Goal: Complete application form: Complete application form

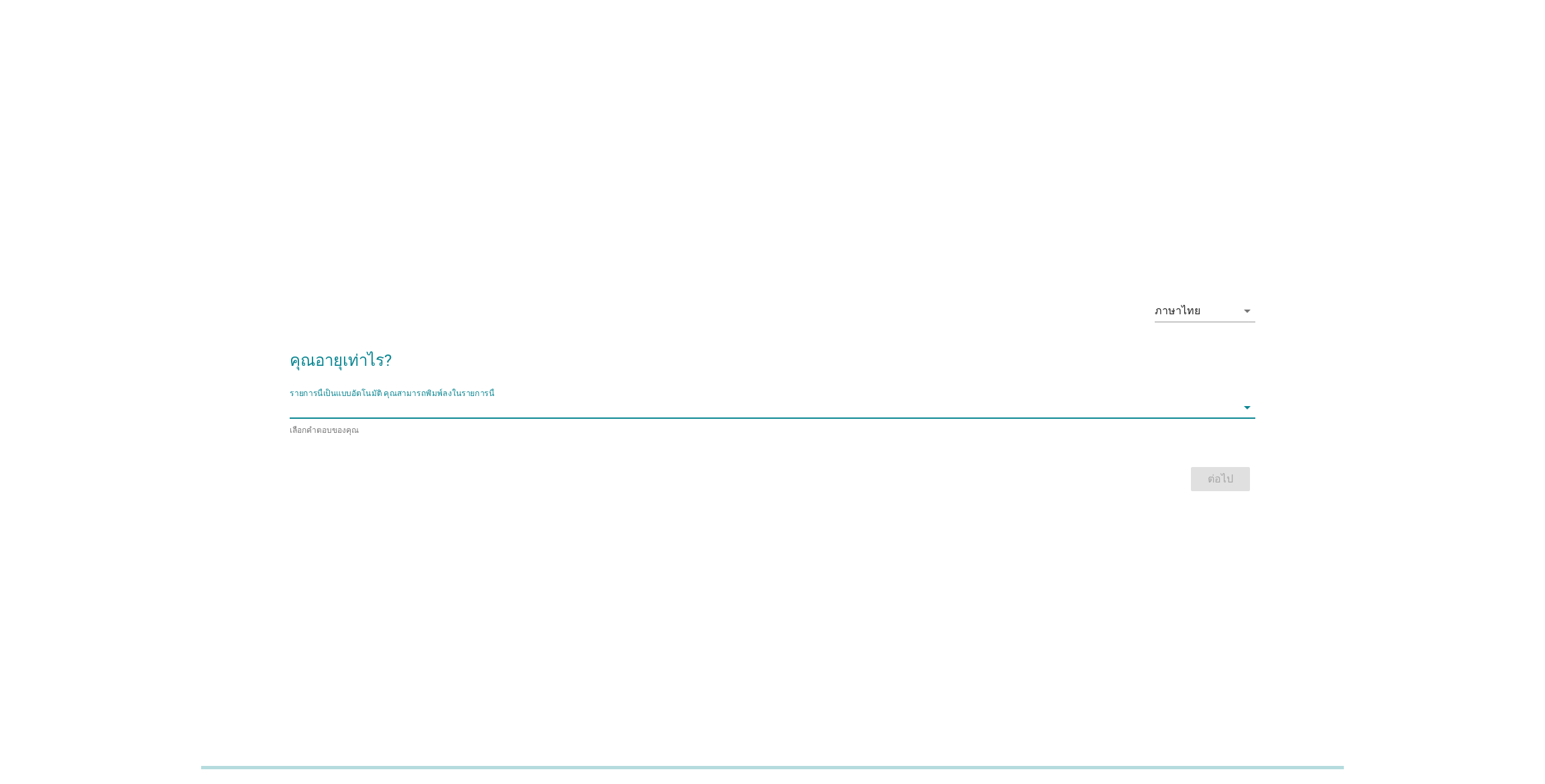
click at [364, 407] on input "รายการนี้เป็นแบบอัตโนมัติ คุณสามารถพิมพ์ลงในรายการนี้" at bounding box center [763, 407] width 947 height 22
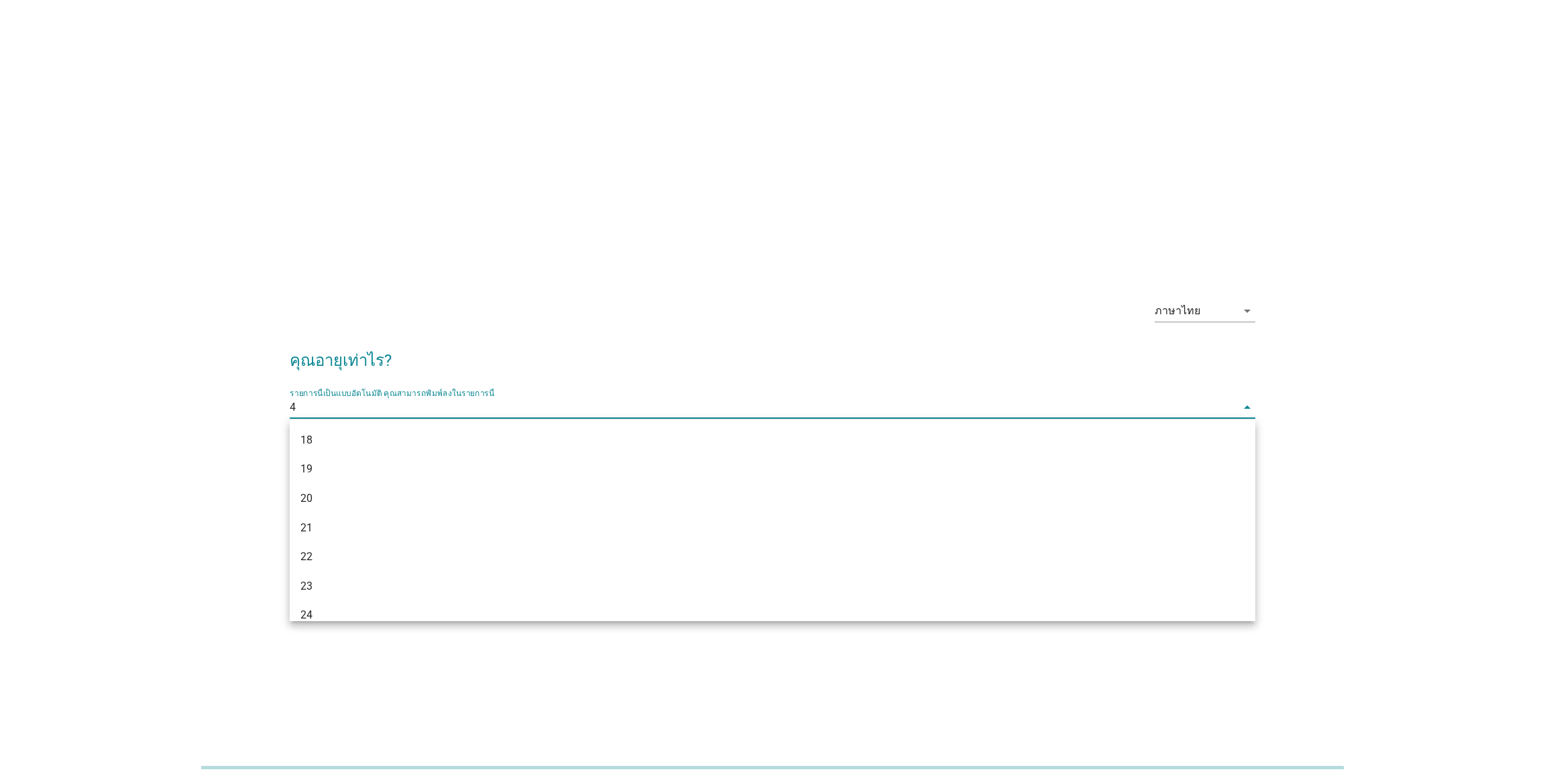
type input "45"
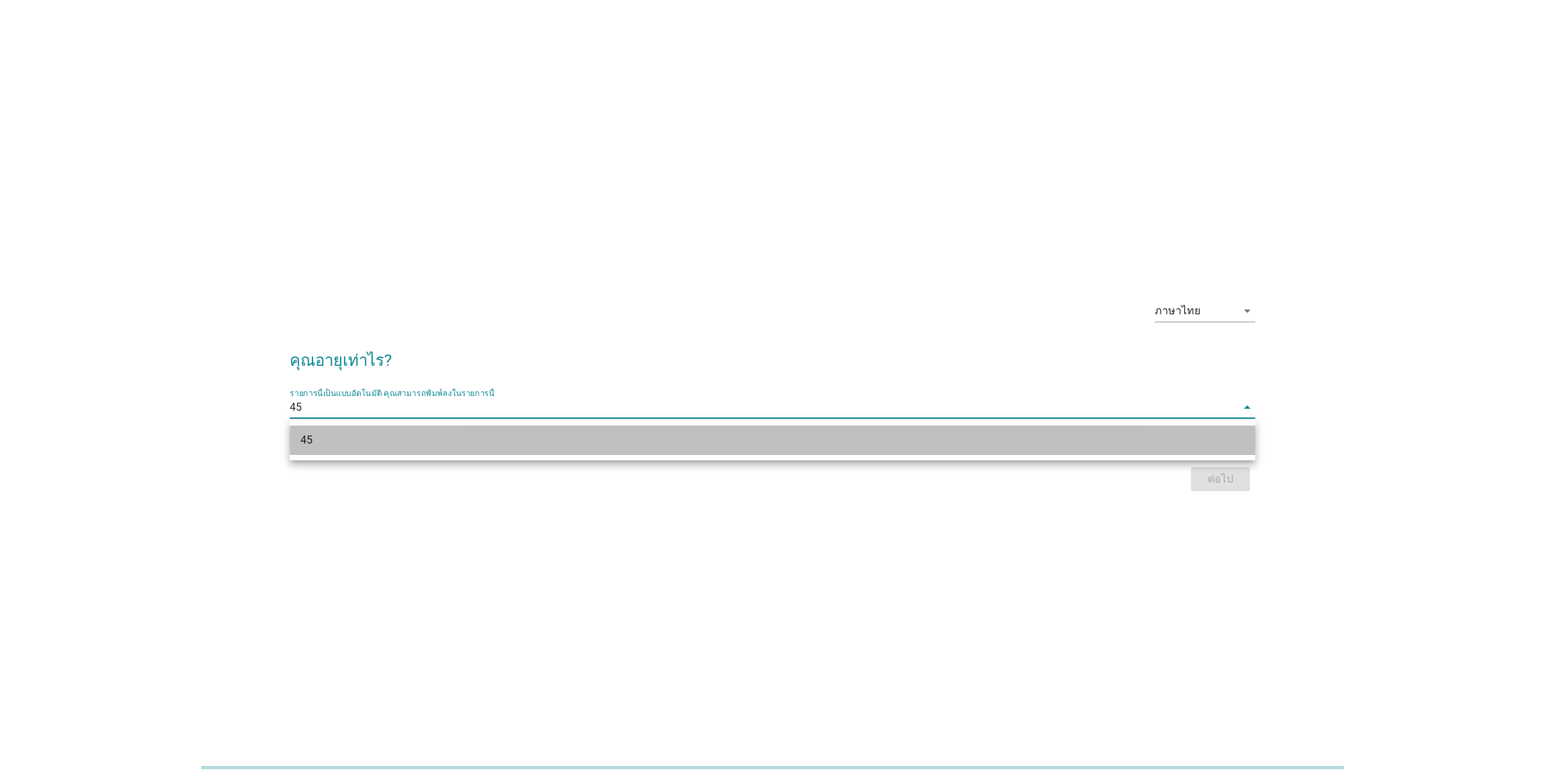
click at [366, 440] on div "45" at bounding box center [733, 440] width 866 height 16
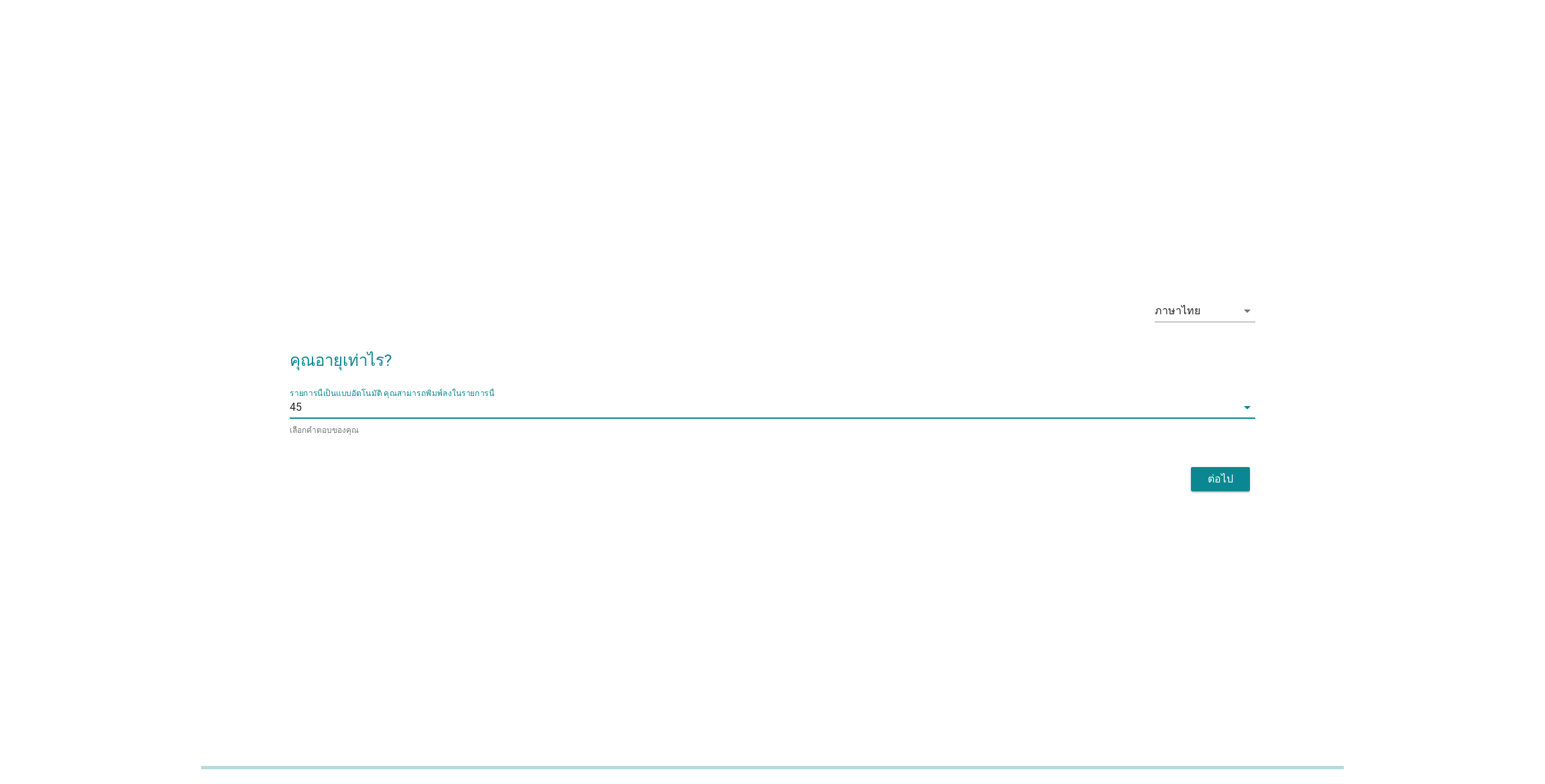
click at [1210, 464] on div "ต่อไป" at bounding box center [772, 478] width 965 height 32
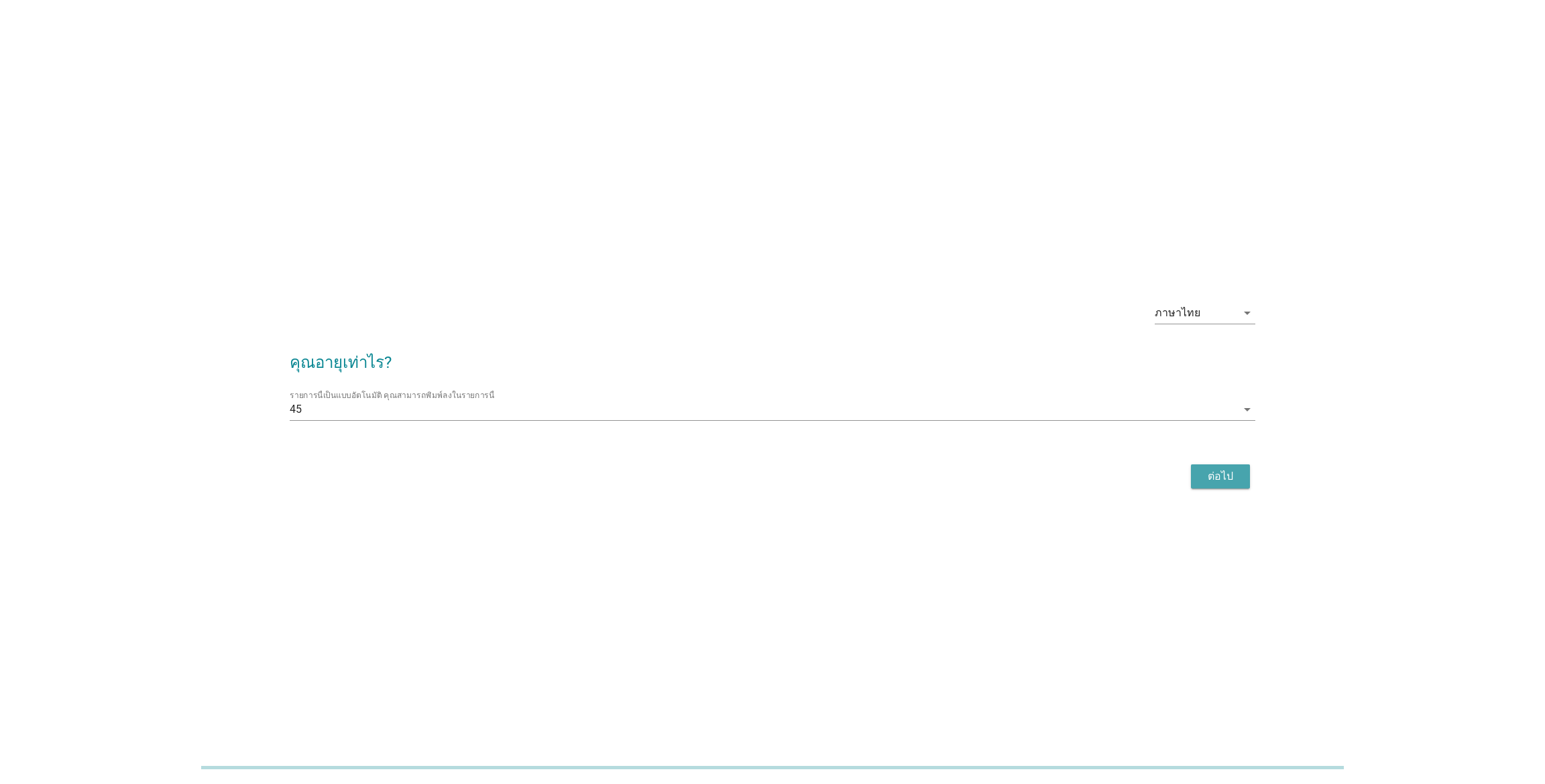
click at [1224, 482] on div "ต่อไป" at bounding box center [1220, 477] width 38 height 16
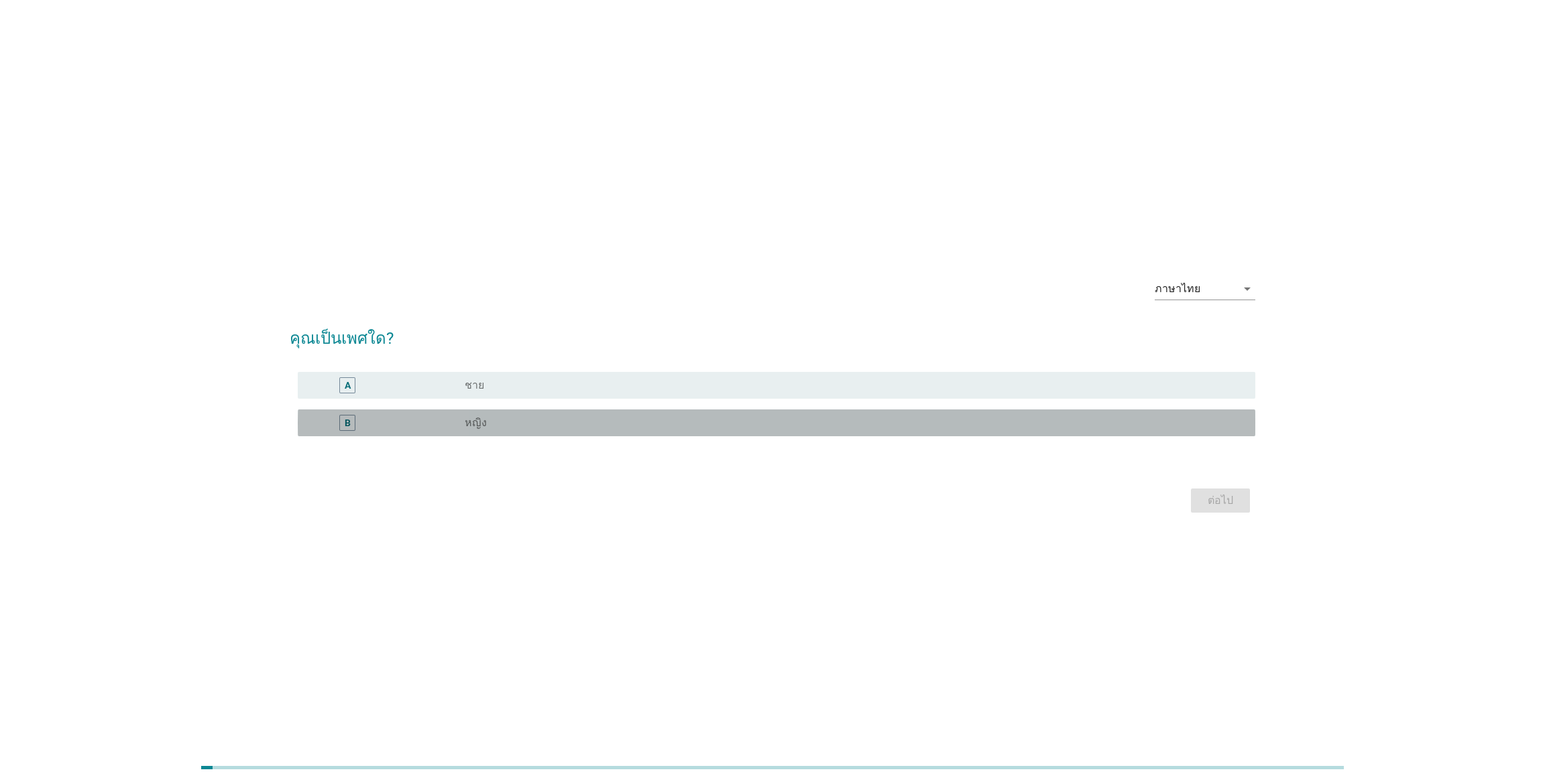
click at [1049, 427] on div "radio_button_unchecked หญิง" at bounding box center [849, 423] width 769 height 13
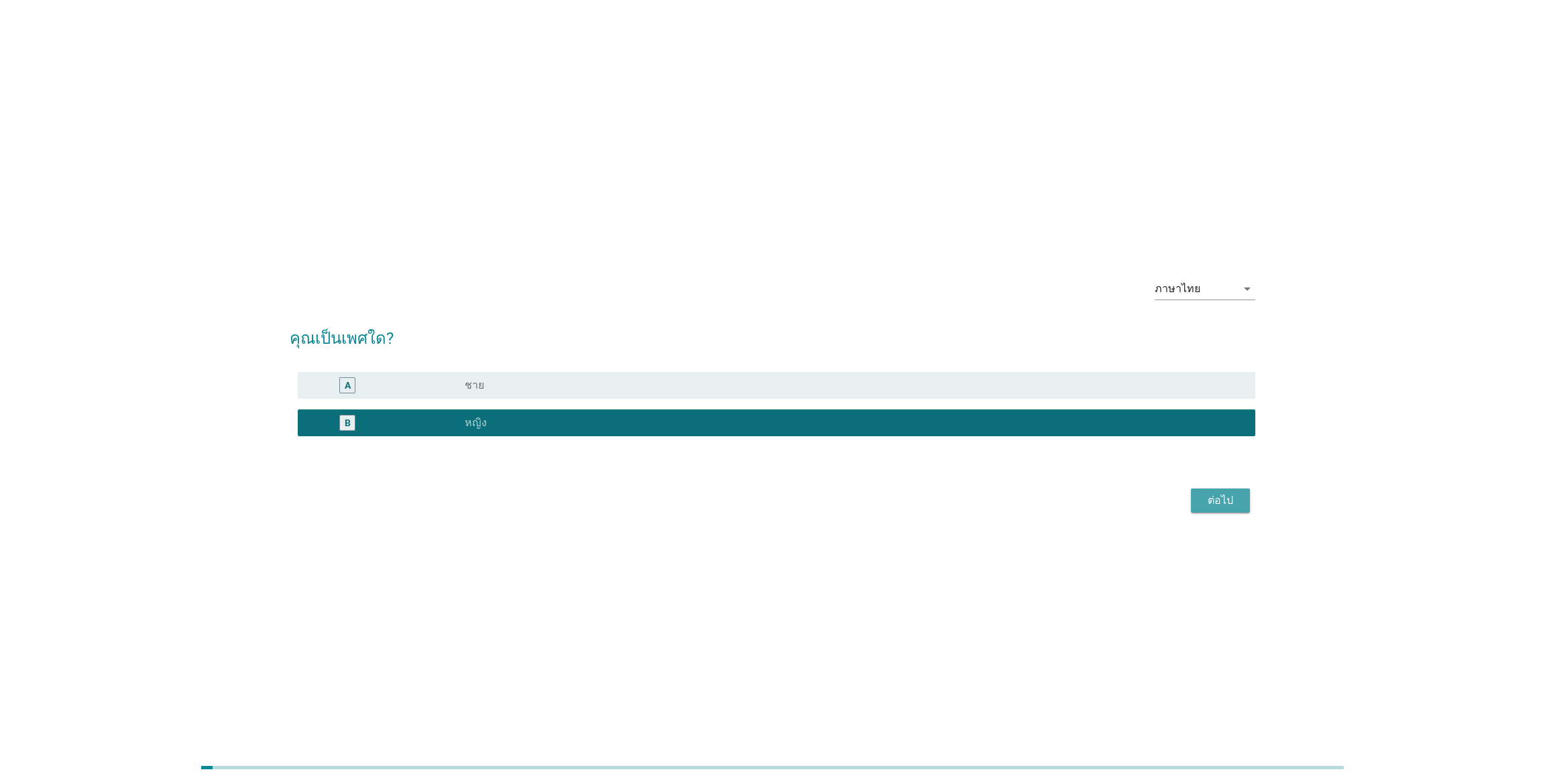
click at [1228, 502] on div "ต่อไป" at bounding box center [1220, 500] width 38 height 16
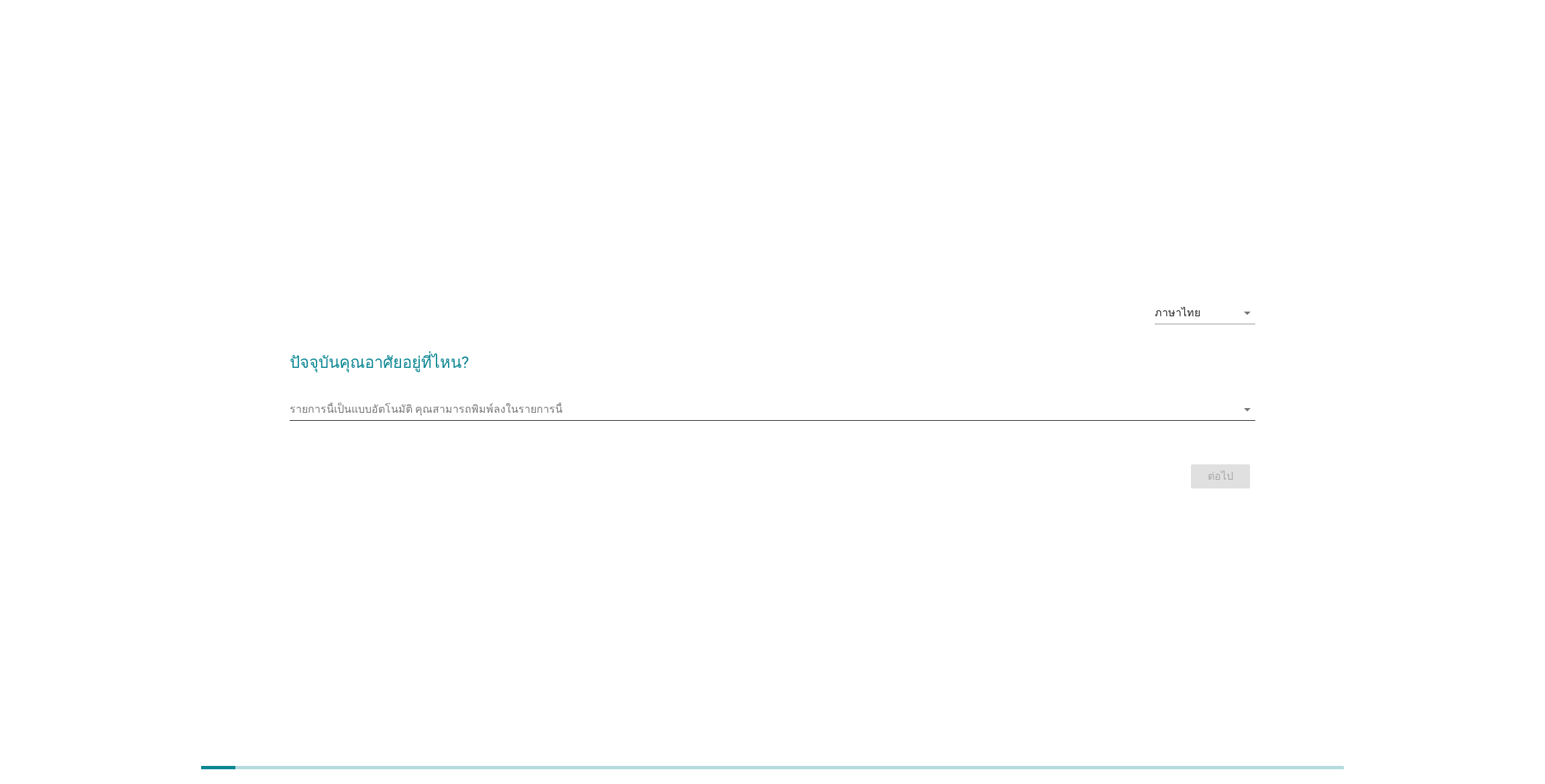
click at [991, 411] on input "รายการนี้เป็นแบบอัตโนมัติ คุณสามารถพิมพ์ลงในรายการนี้" at bounding box center [763, 409] width 947 height 22
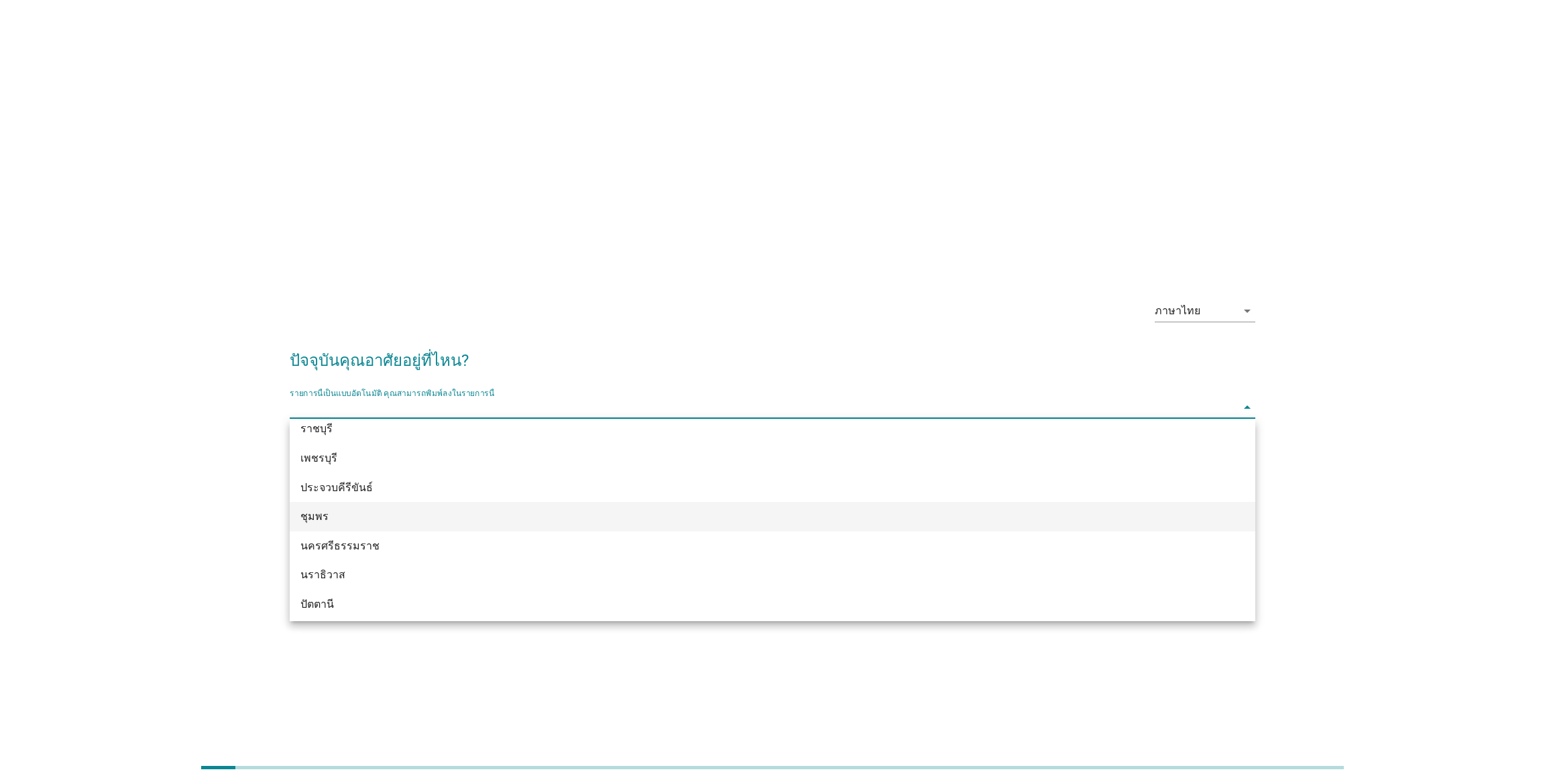
scroll to position [1656, 0]
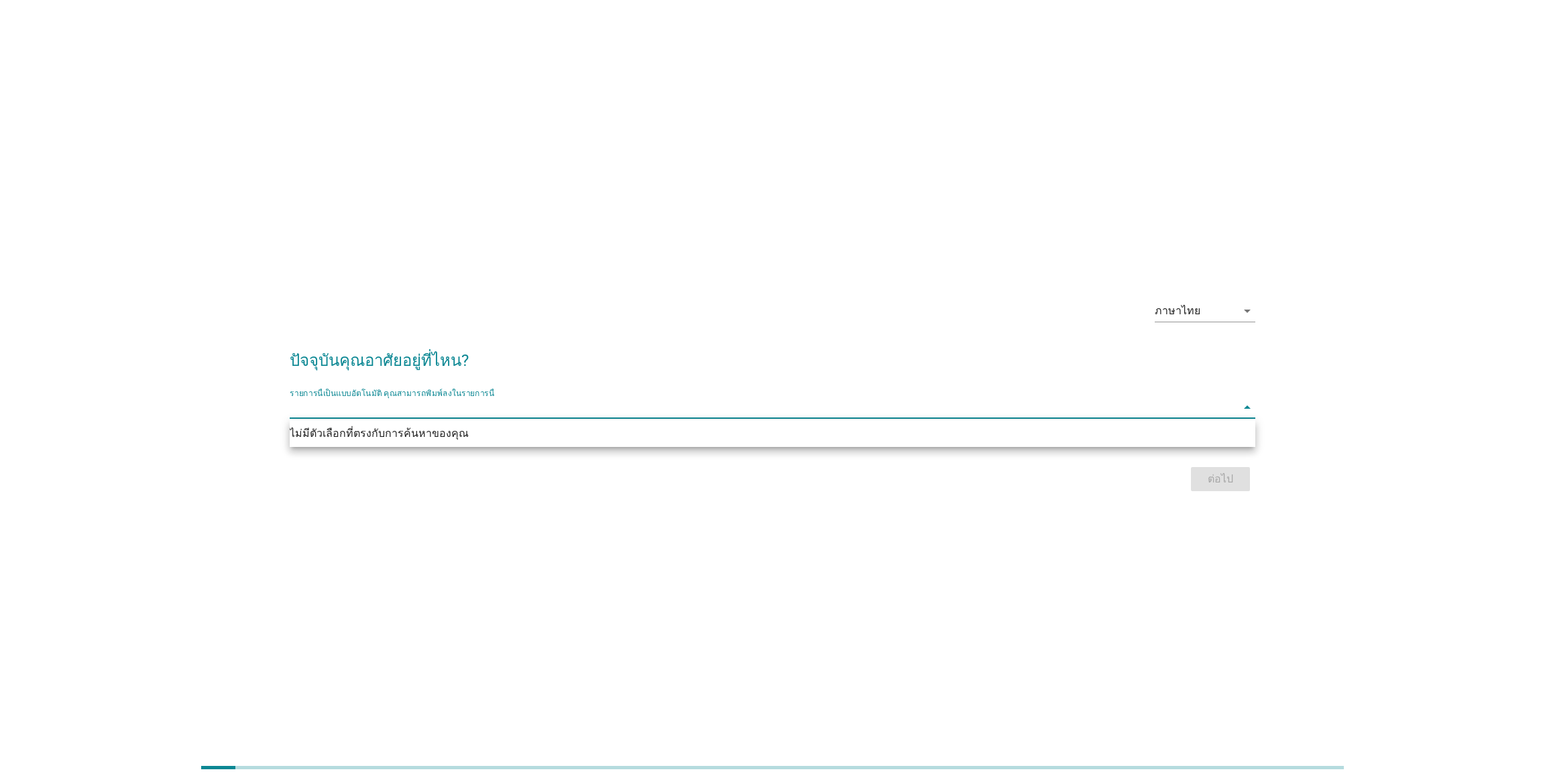
type input "d"
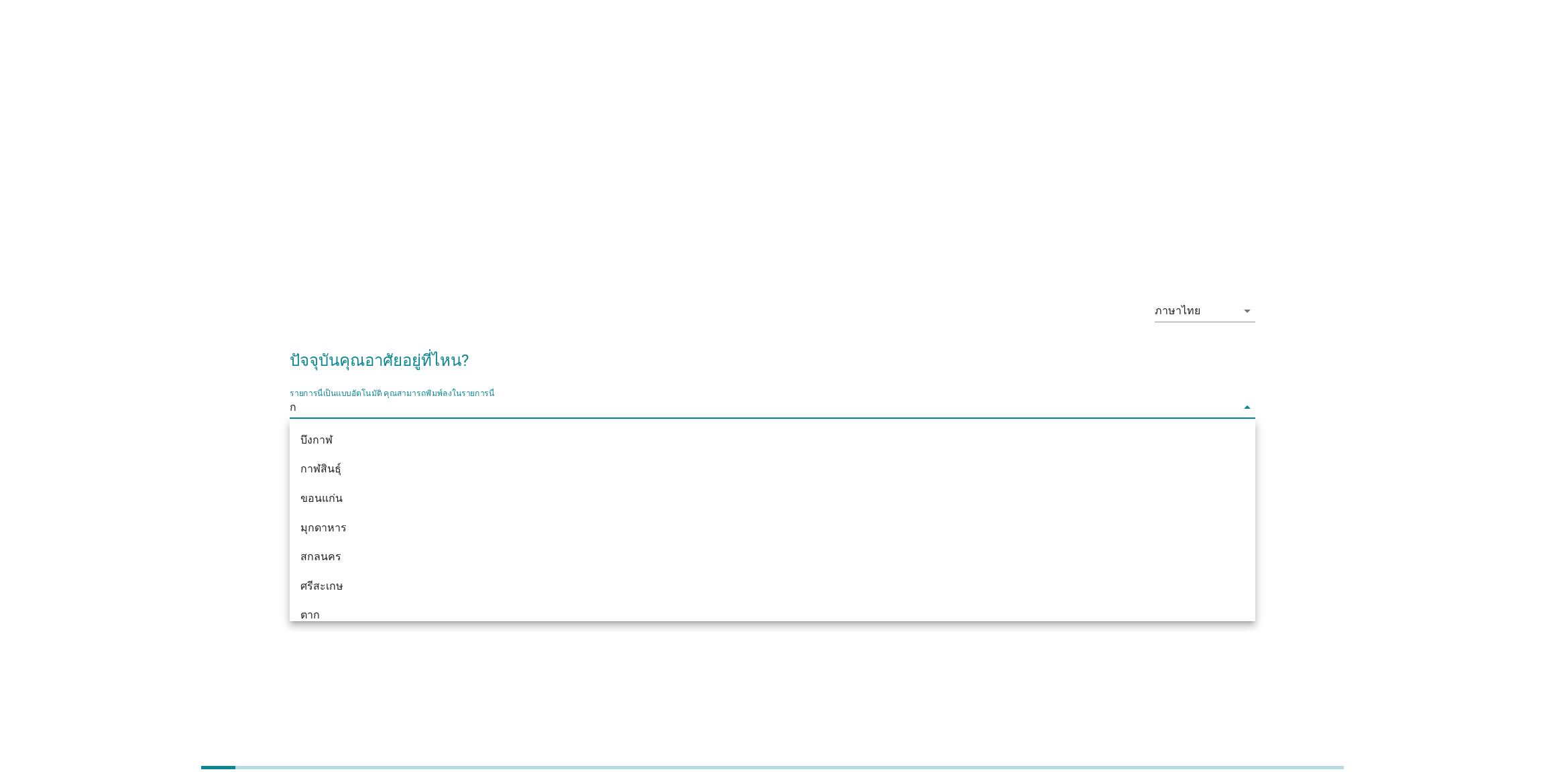
type input "กร"
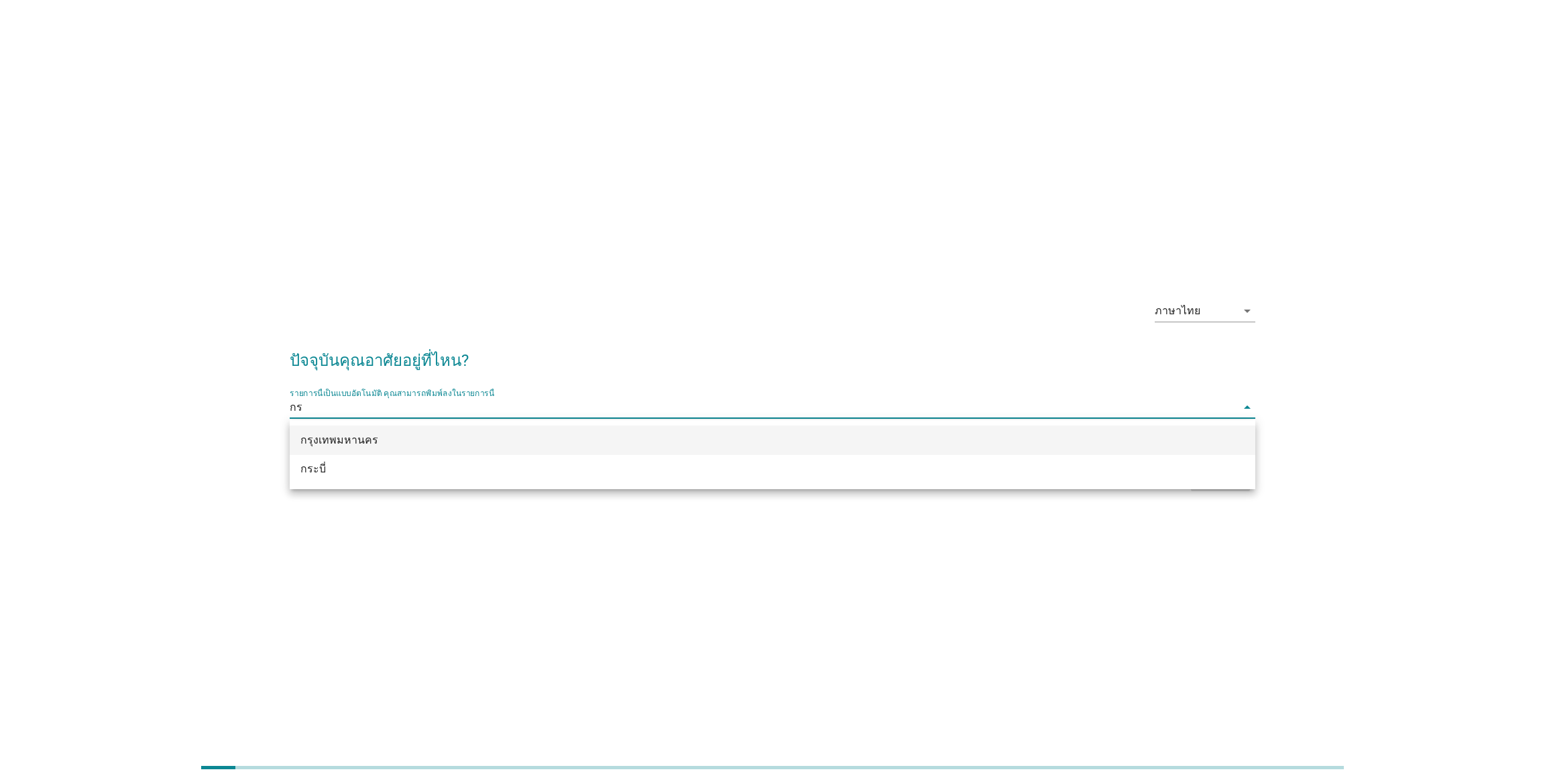
click at [495, 439] on div "กรุงเทพมหานคร" at bounding box center [733, 440] width 866 height 16
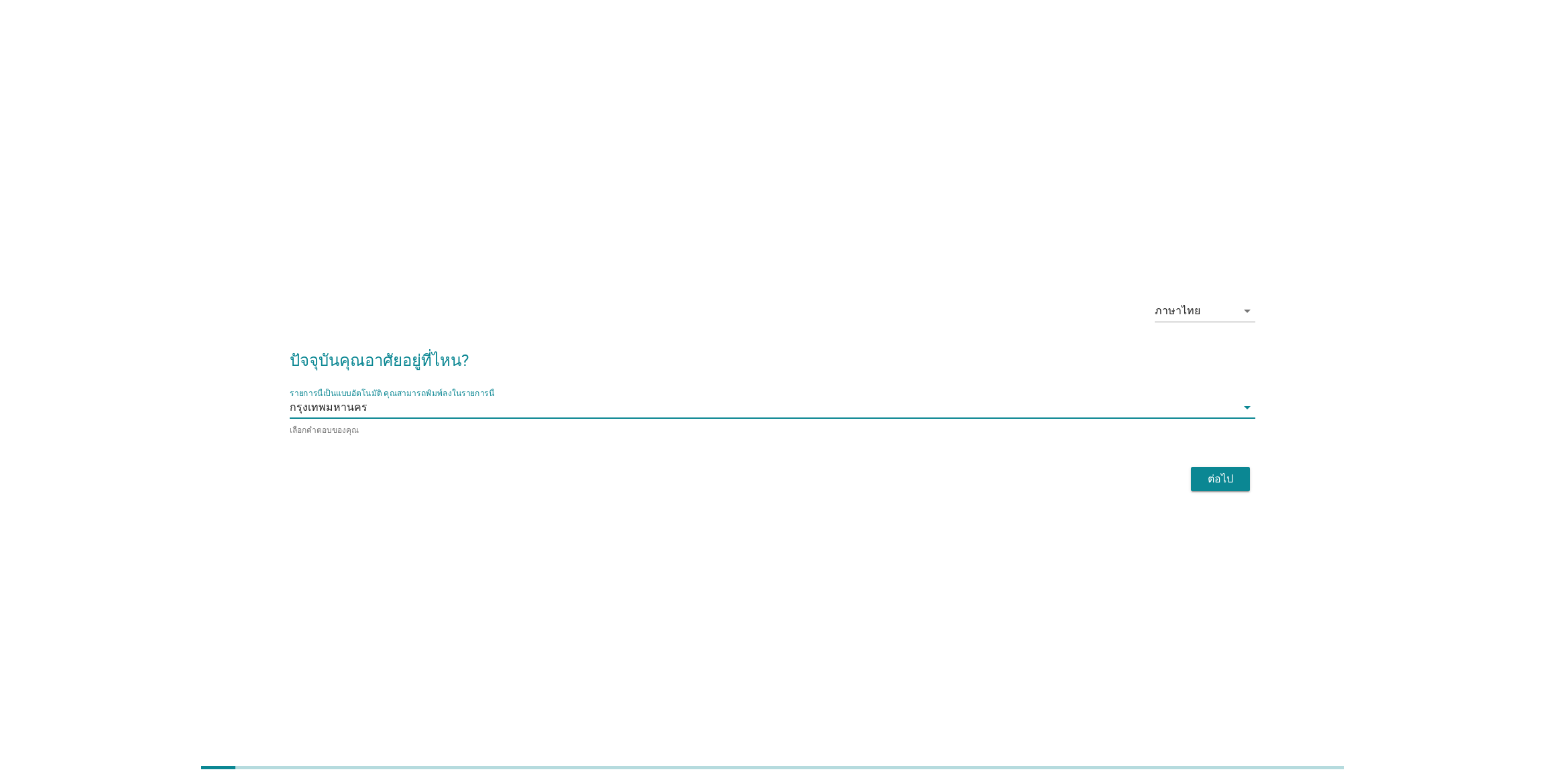
click at [1214, 482] on div "ต่อไป" at bounding box center [1220, 479] width 38 height 16
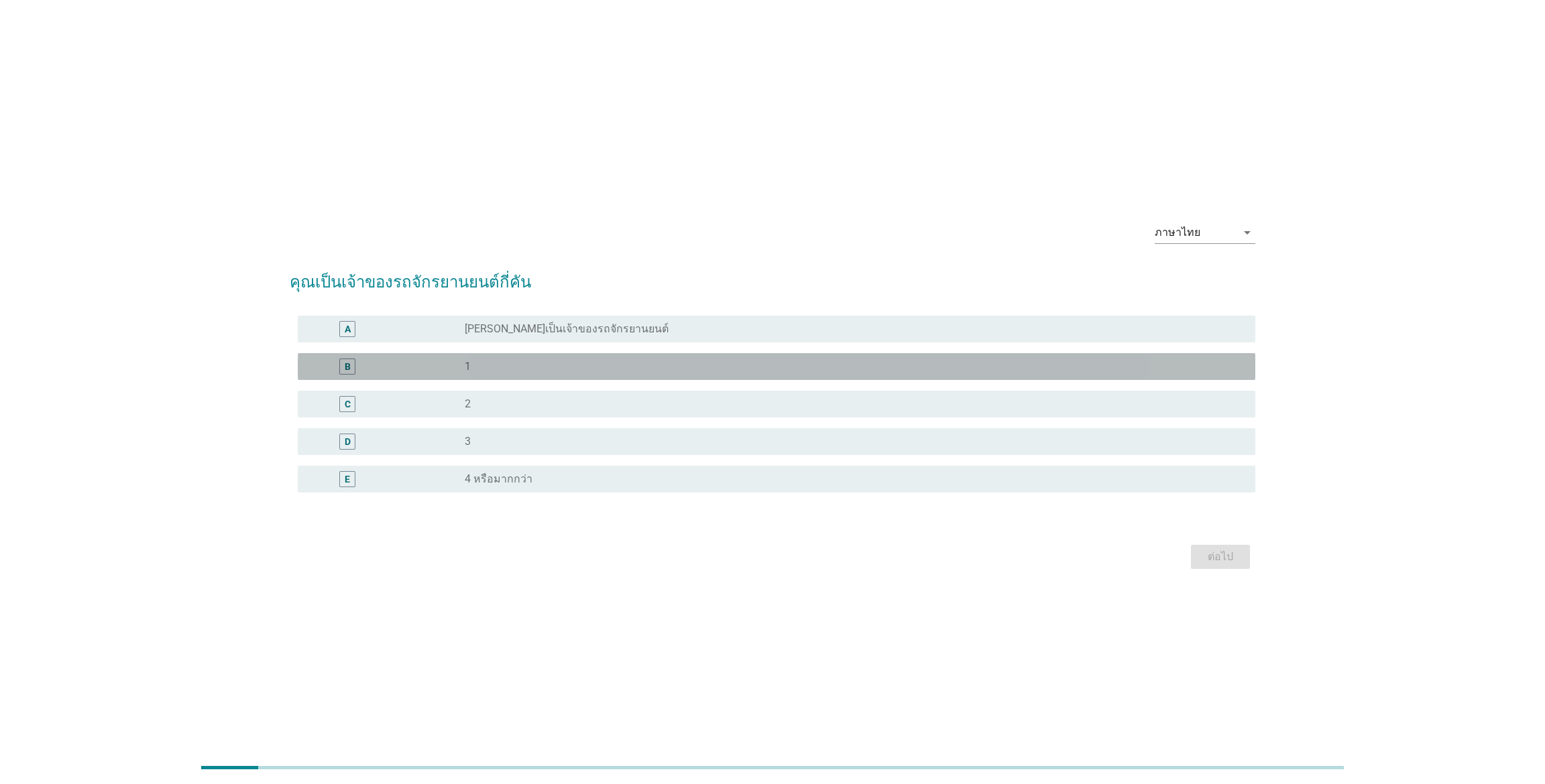
click at [824, 366] on div "radio_button_unchecked 1" at bounding box center [849, 366] width 769 height 13
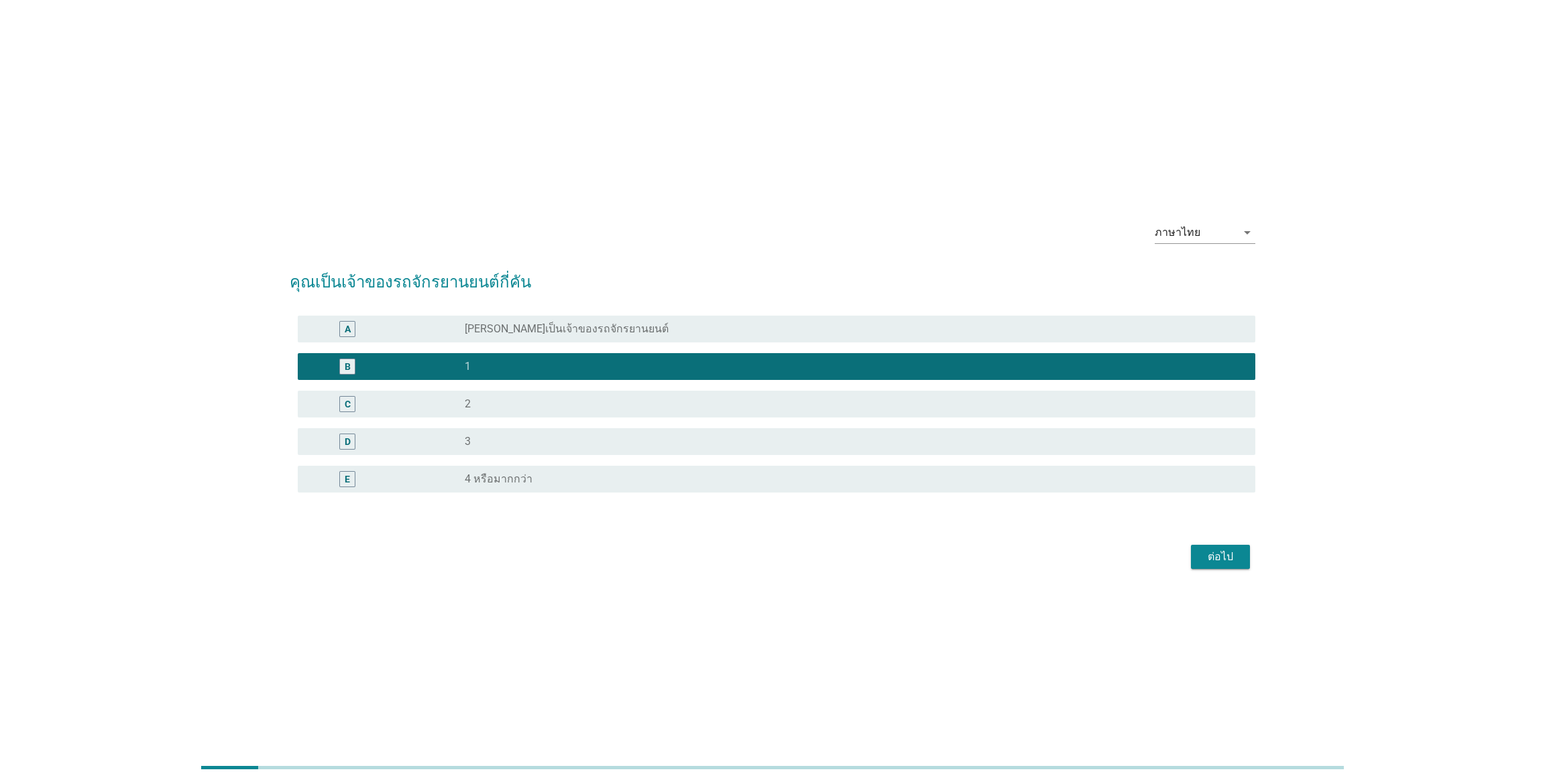
click at [1218, 557] on div "ต่อไป" at bounding box center [1220, 557] width 38 height 16
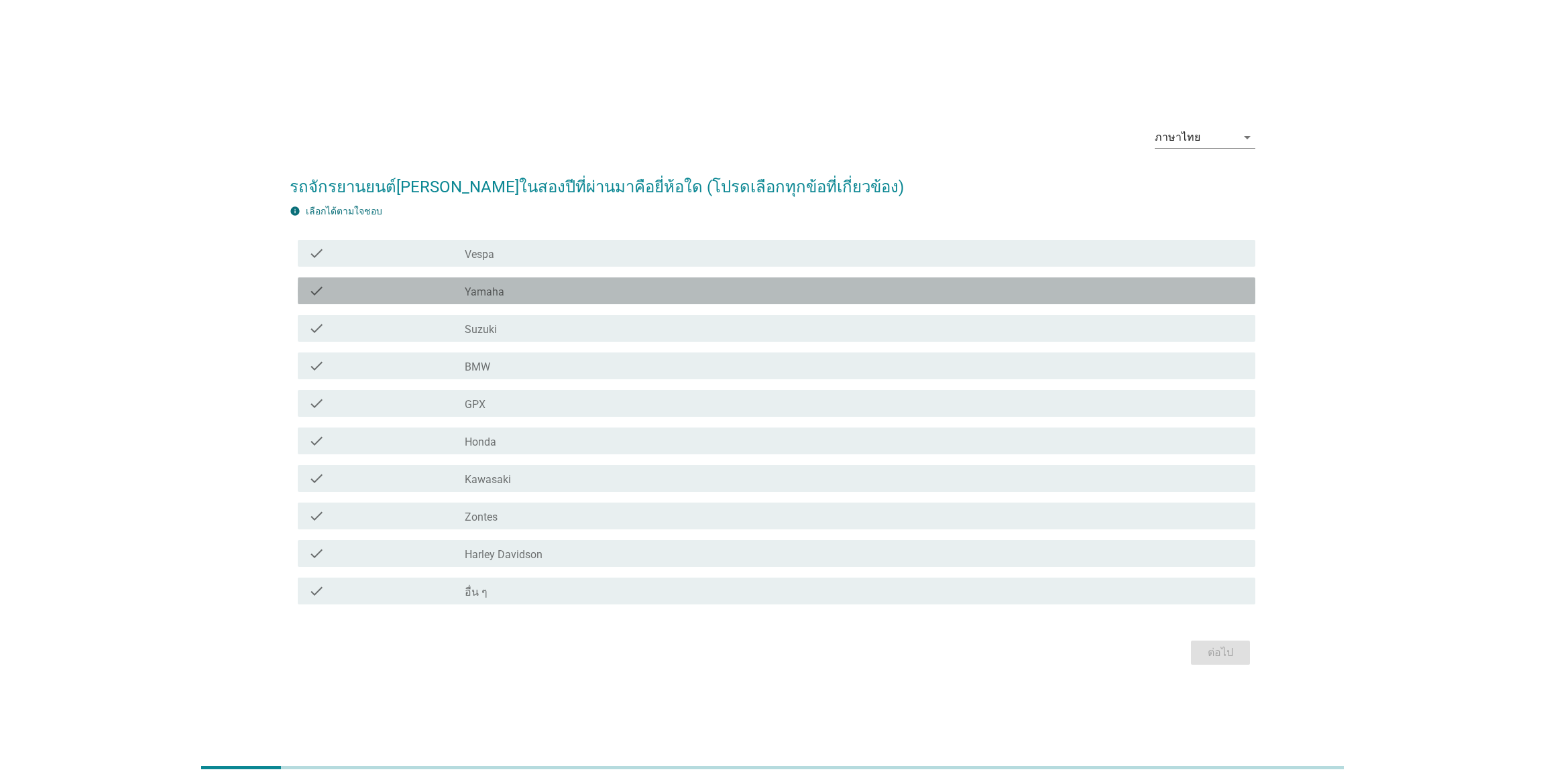
click at [735, 292] on div "check_box_outline_blank Yamaha" at bounding box center [854, 291] width 780 height 16
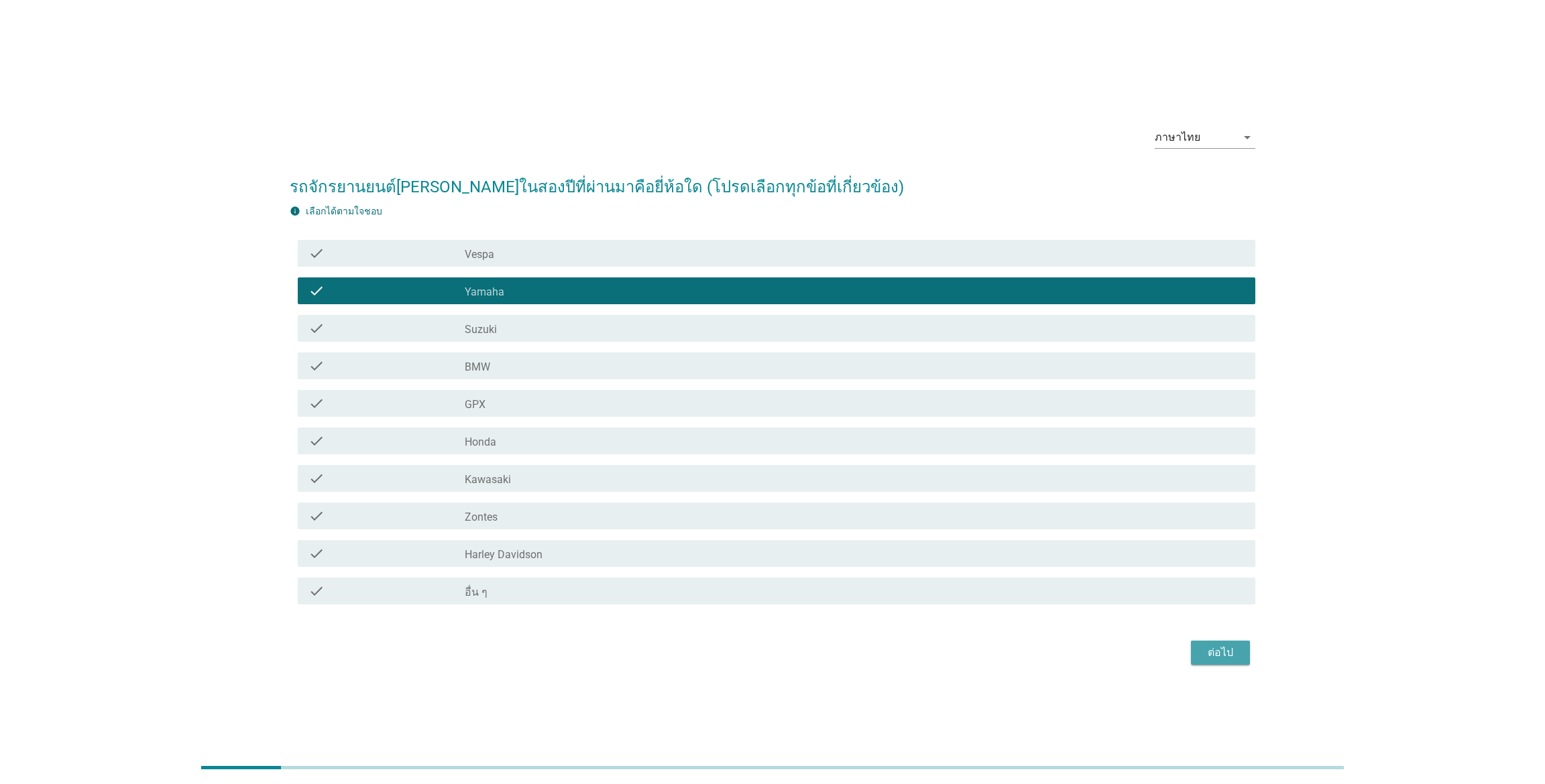
click at [1237, 656] on div "ต่อไป" at bounding box center [1220, 653] width 38 height 16
